Goal: Navigation & Orientation: Find specific page/section

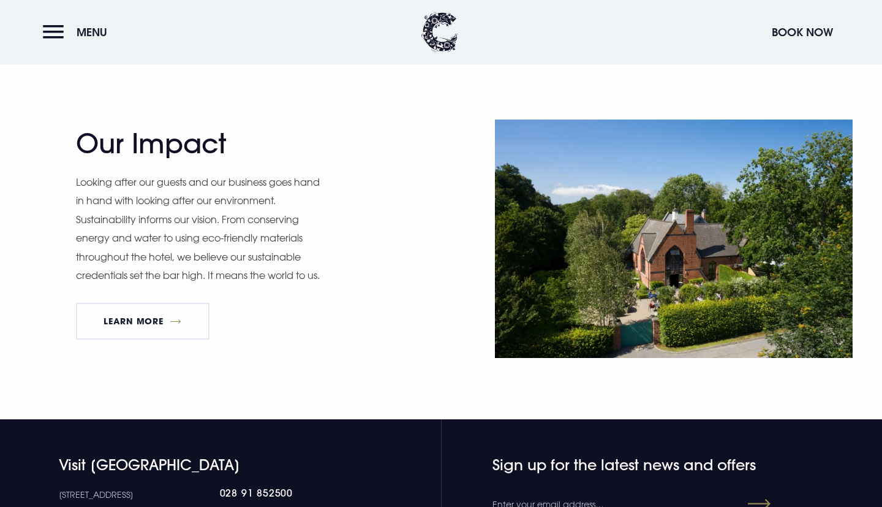
scroll to position [1810, 0]
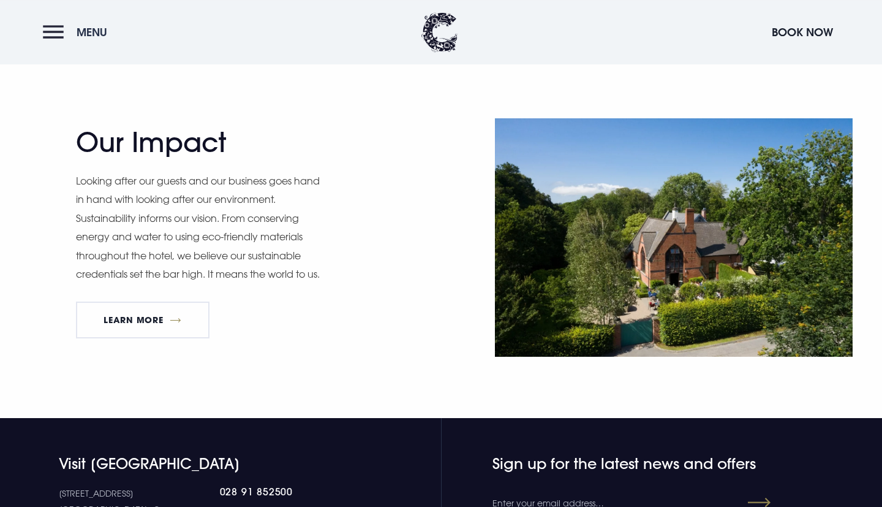
click at [58, 26] on button "Menu" at bounding box center [78, 32] width 70 height 26
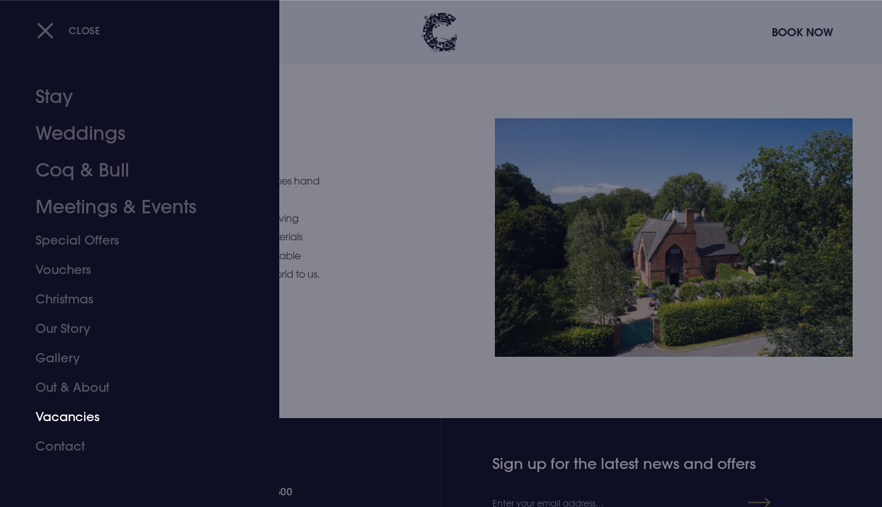
click at [80, 411] on link "Vacancies" at bounding box center [133, 416] width 194 height 29
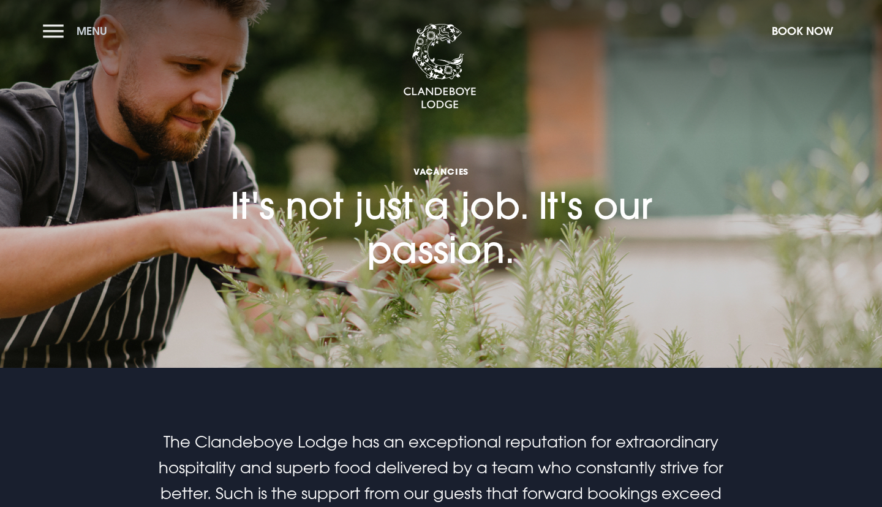
click at [59, 28] on button "Menu" at bounding box center [78, 31] width 70 height 26
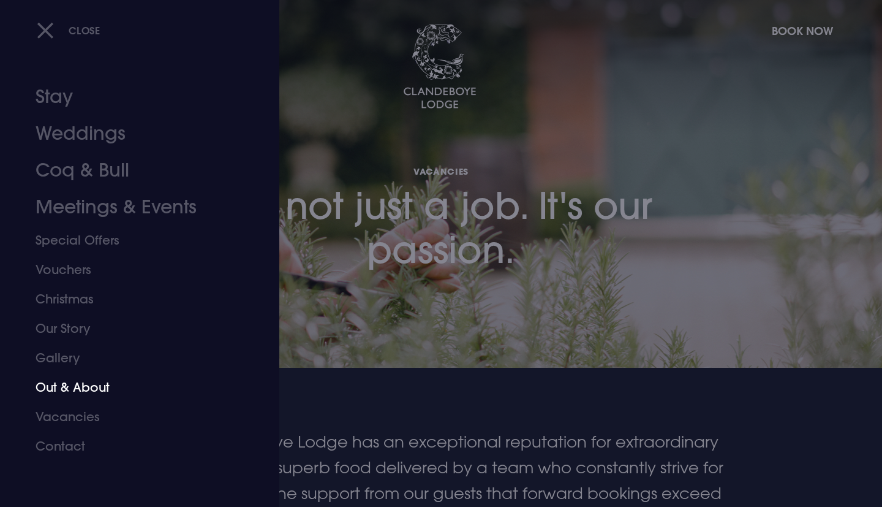
click at [81, 390] on link "Out & About" at bounding box center [133, 387] width 194 height 29
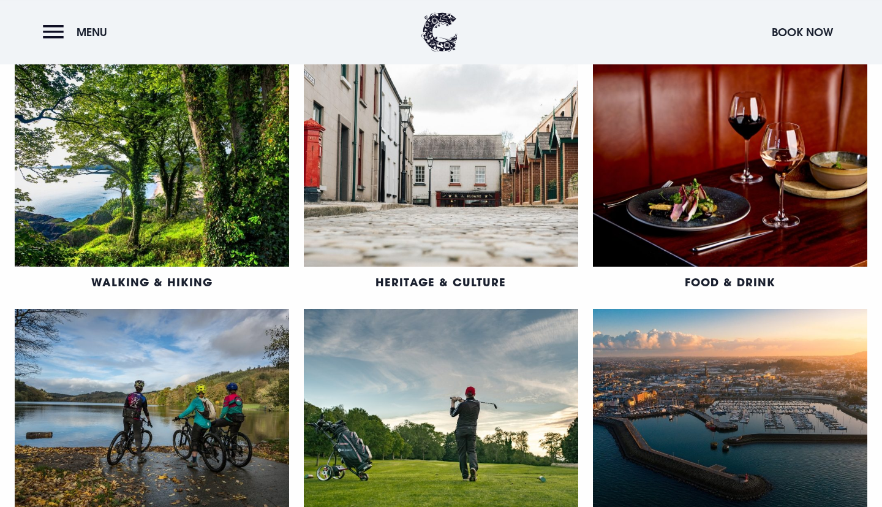
scroll to position [667, 0]
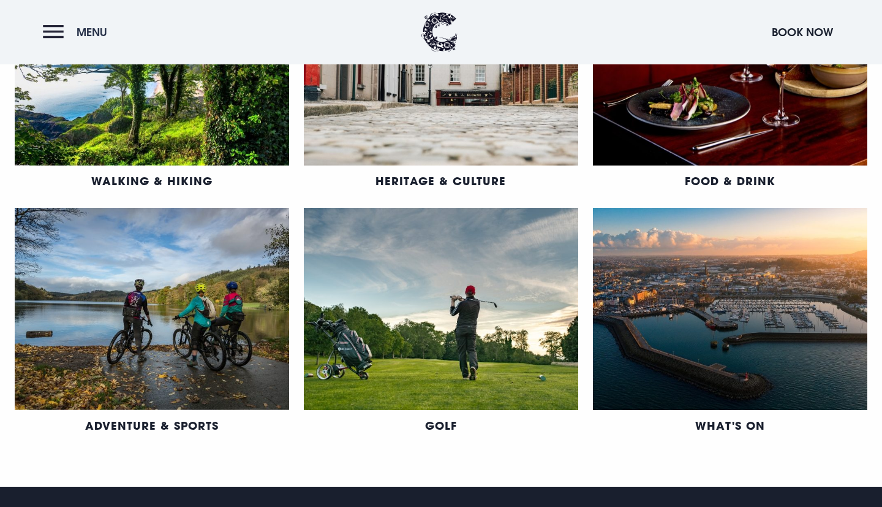
click at [46, 32] on button "Menu" at bounding box center [78, 32] width 70 height 26
